Goal: Task Accomplishment & Management: Use online tool/utility

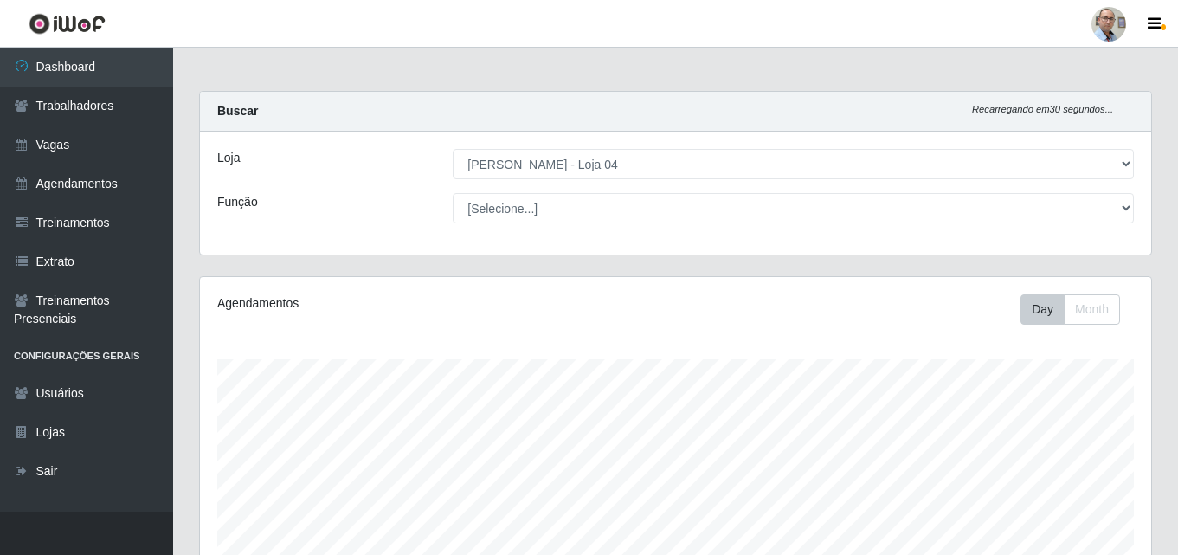
select select "251"
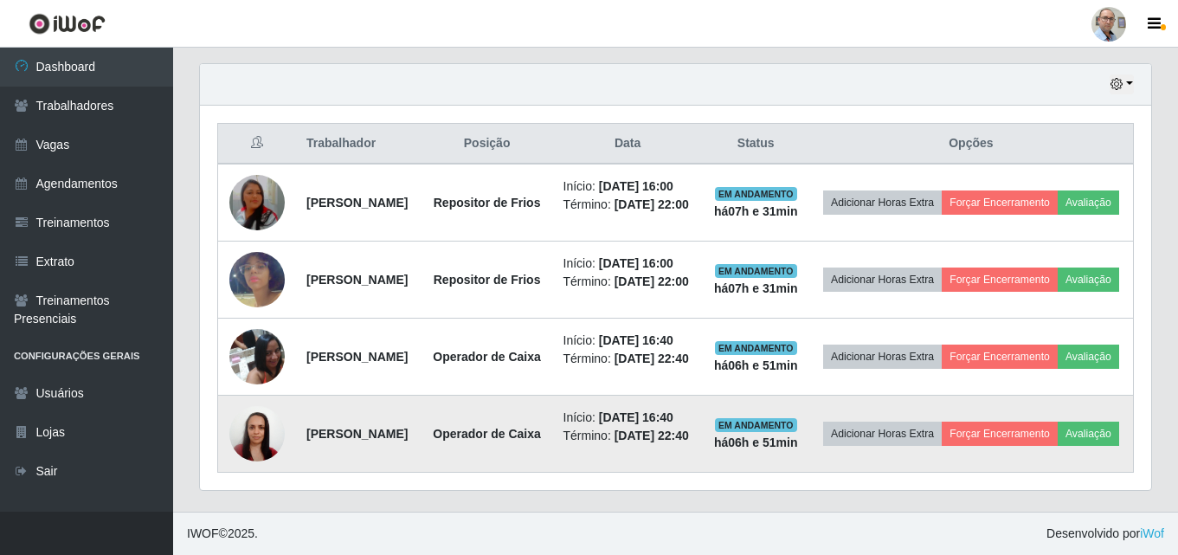
scroll to position [546, 0]
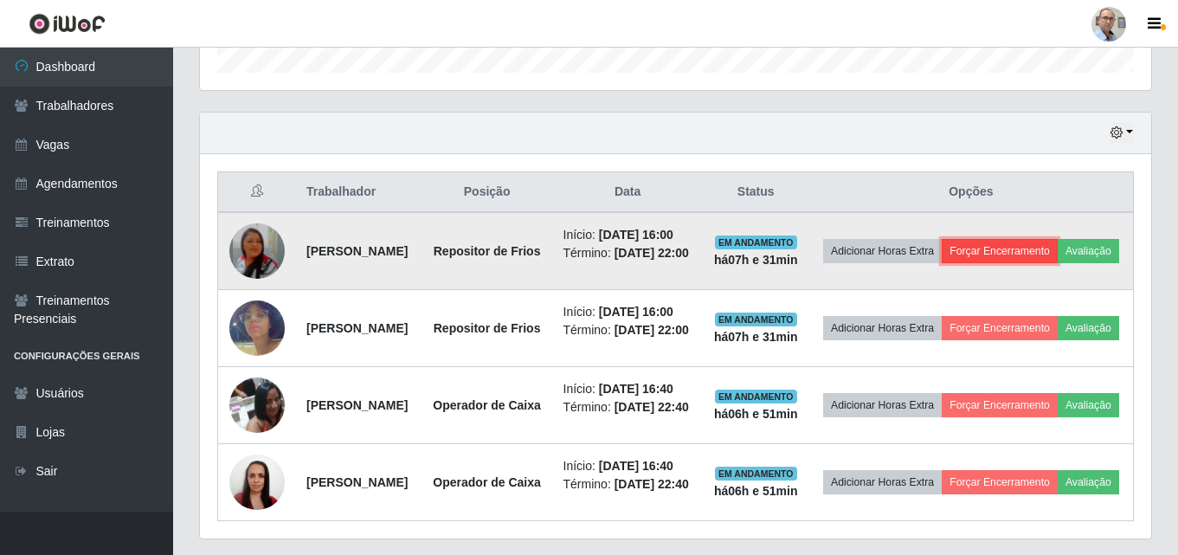
click at [1058, 257] on button "Forçar Encerramento" at bounding box center [1000, 251] width 116 height 24
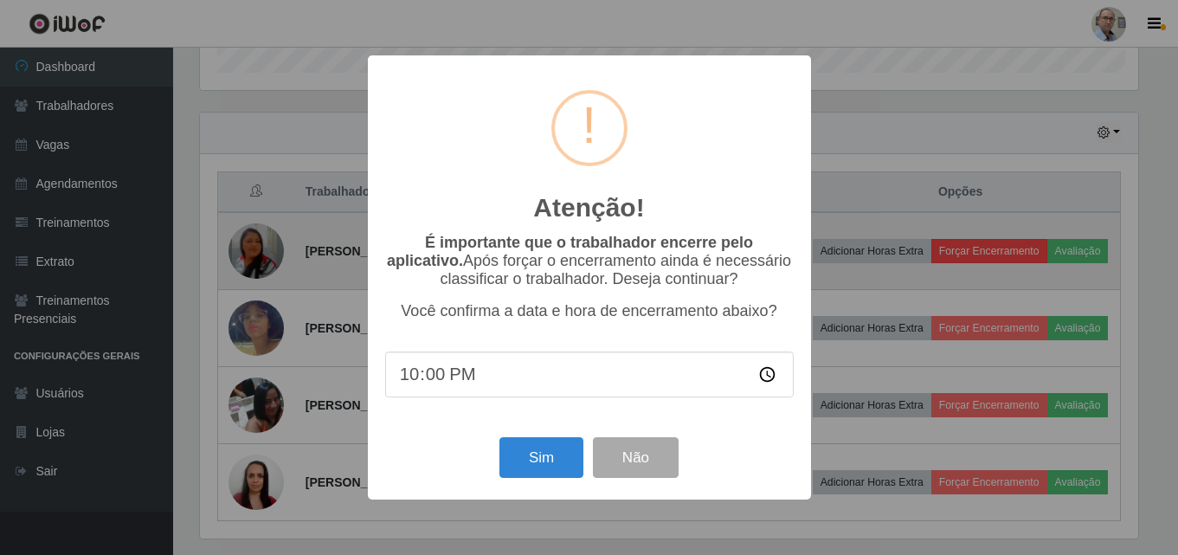
scroll to position [359, 943]
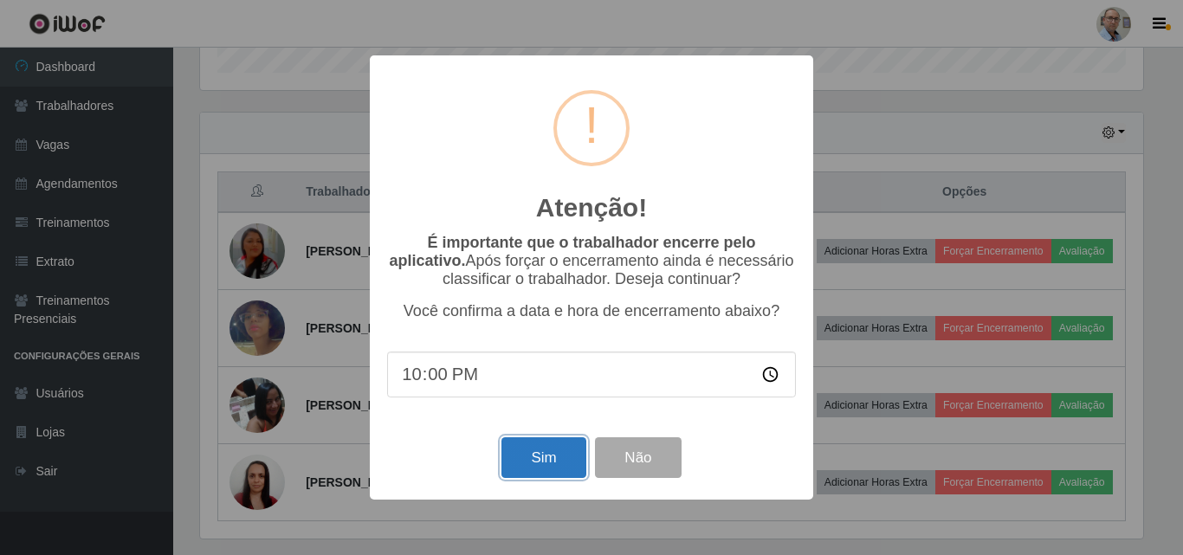
click at [535, 464] on button "Sim" at bounding box center [543, 457] width 84 height 41
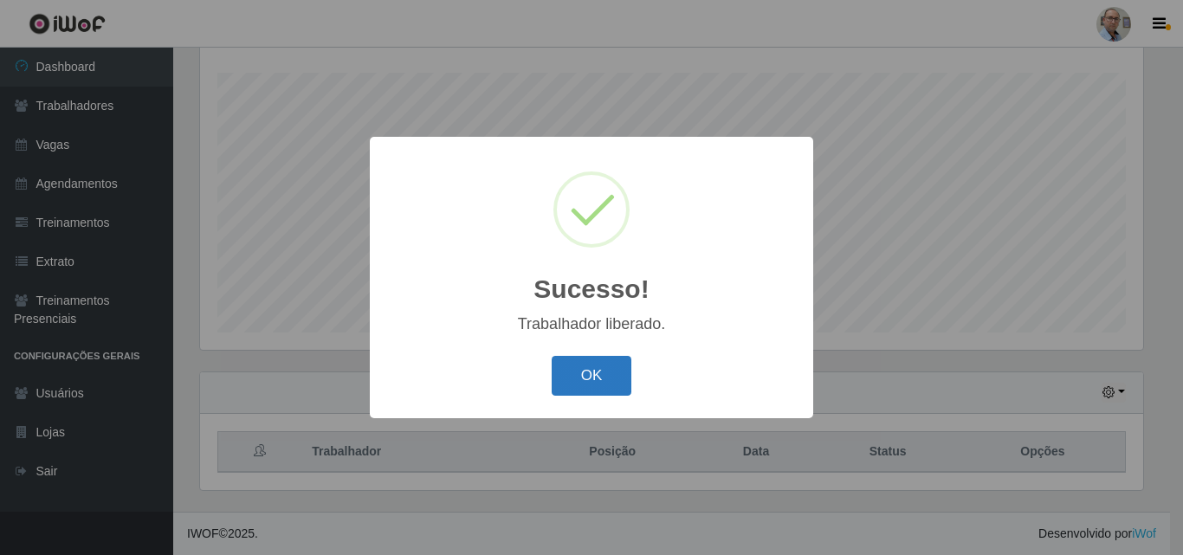
click at [606, 377] on button "OK" at bounding box center [591, 376] width 81 height 41
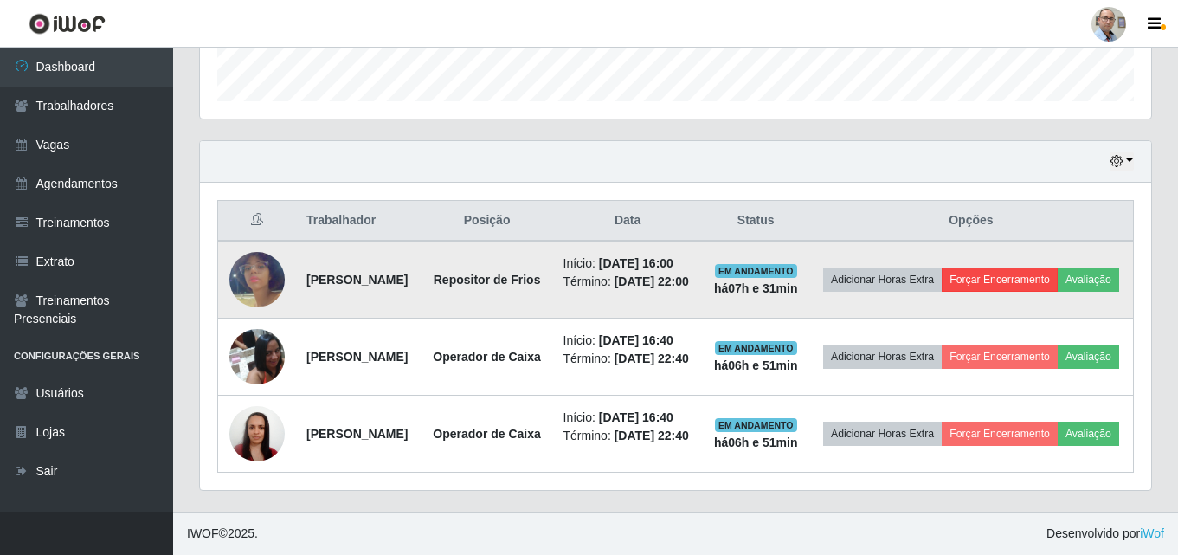
scroll to position [611, 0]
click at [1058, 268] on button "Forçar Encerramento" at bounding box center [1000, 280] width 116 height 24
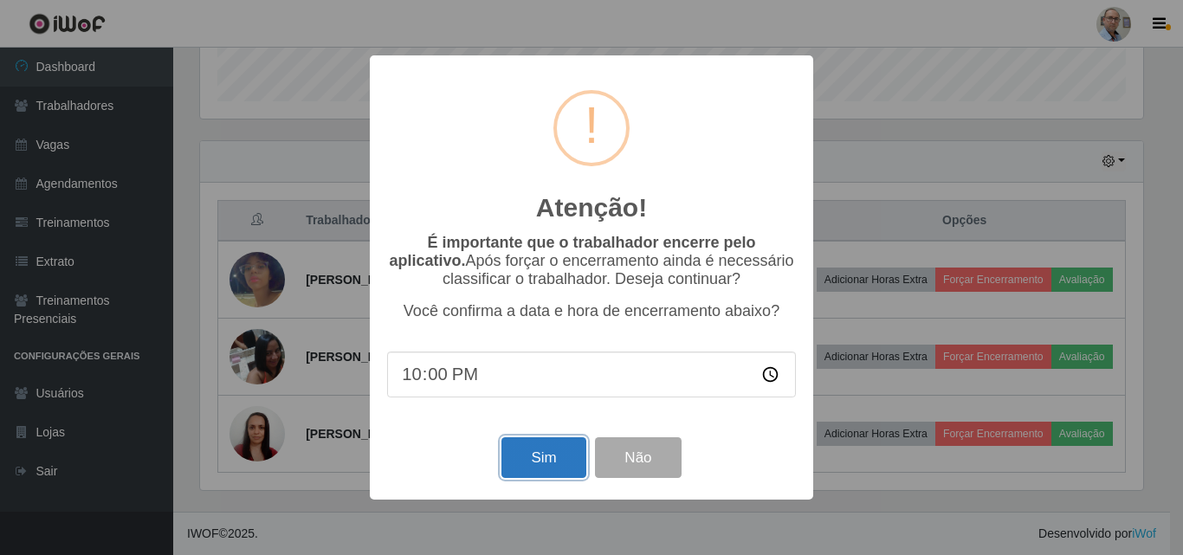
click at [543, 464] on button "Sim" at bounding box center [543, 457] width 84 height 41
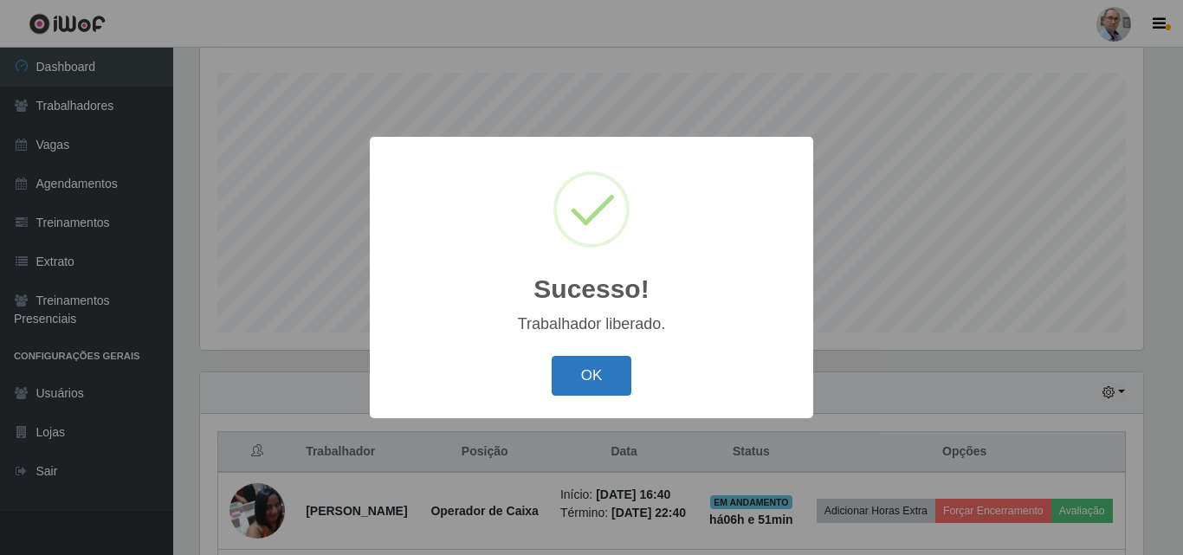
click at [580, 370] on button "OK" at bounding box center [591, 376] width 81 height 41
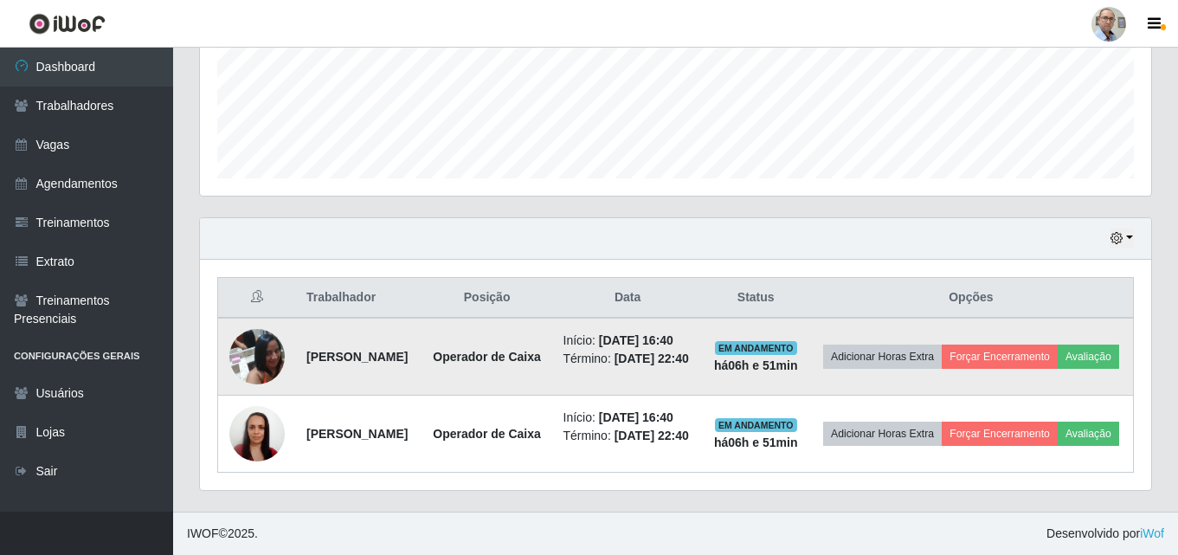
scroll to position [503, 0]
click at [1058, 345] on button "Forçar Encerramento" at bounding box center [1000, 357] width 116 height 24
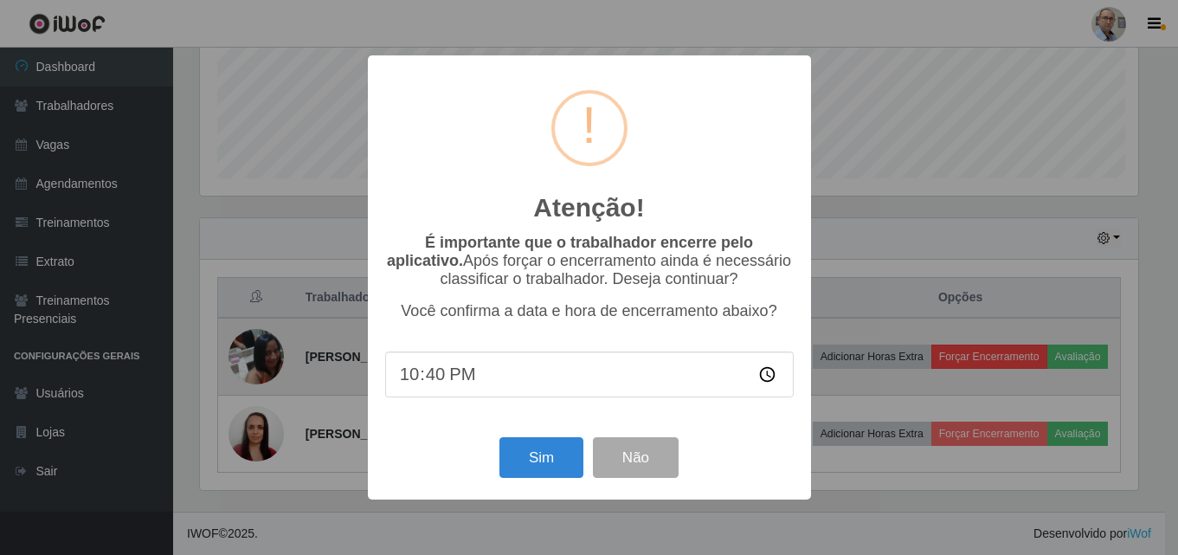
scroll to position [359, 943]
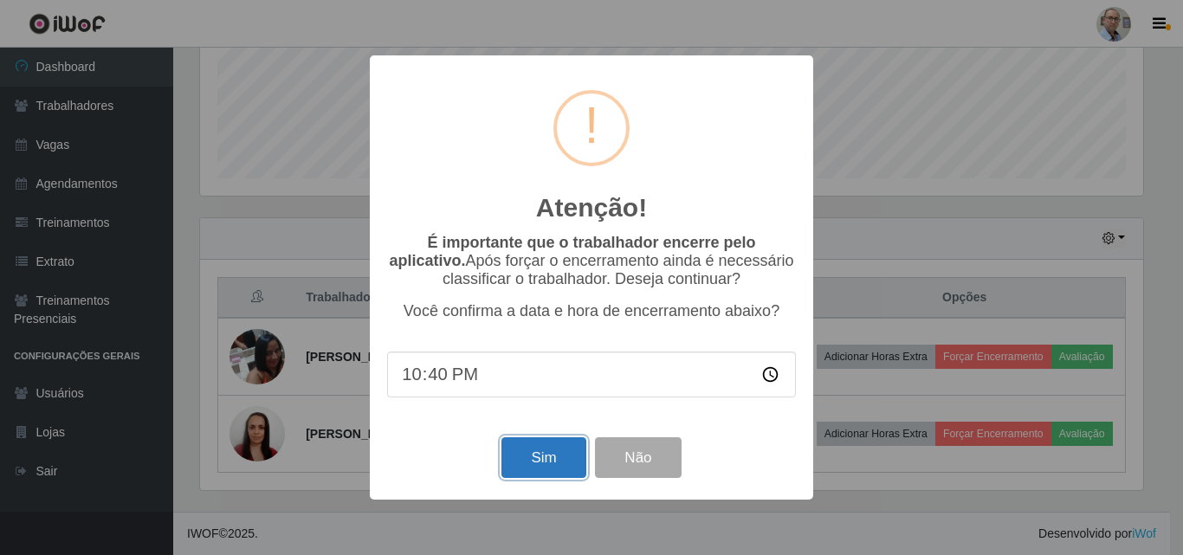
click at [548, 462] on button "Sim" at bounding box center [543, 457] width 84 height 41
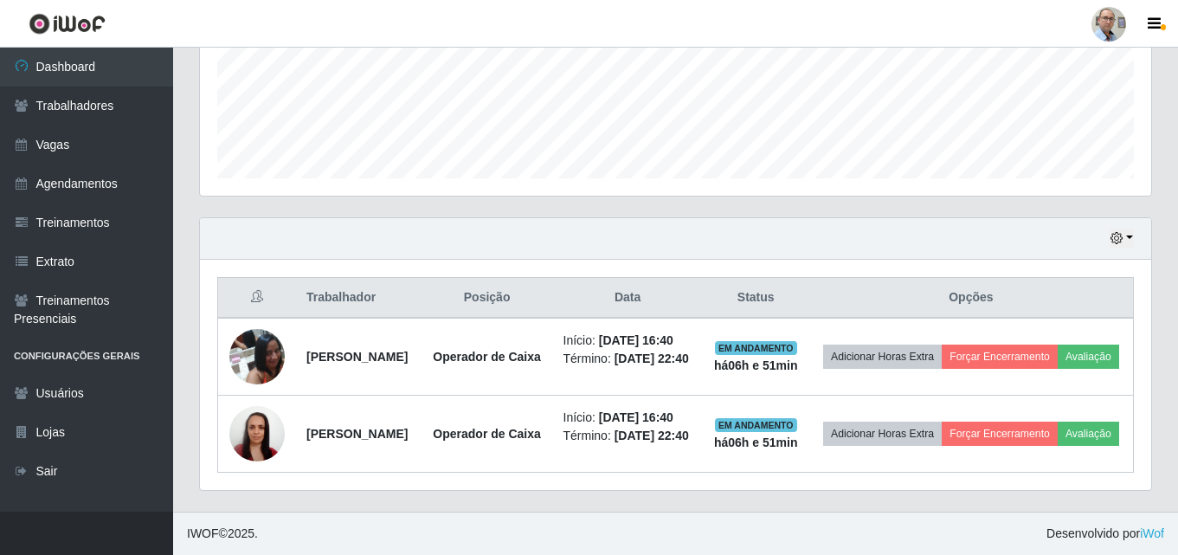
scroll to position [0, 0]
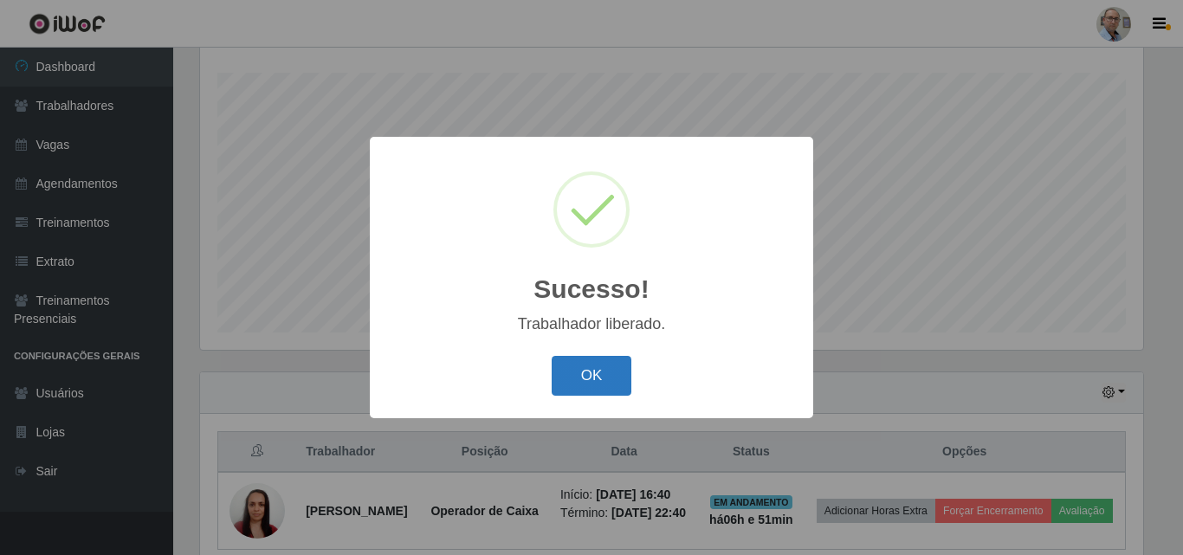
click at [608, 381] on button "OK" at bounding box center [591, 376] width 81 height 41
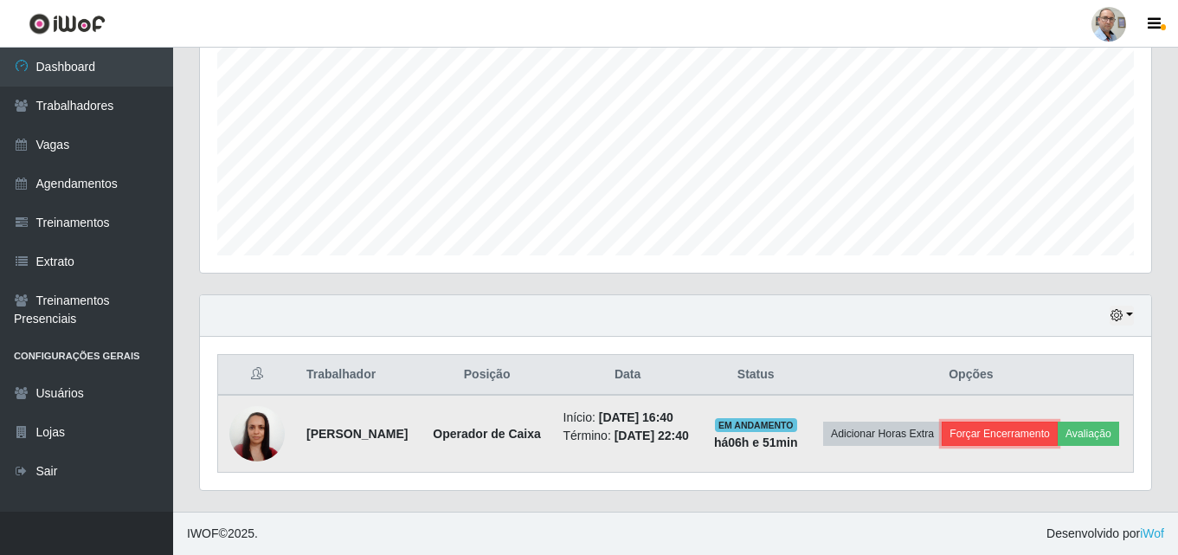
click at [1051, 422] on button "Forçar Encerramento" at bounding box center [1000, 434] width 116 height 24
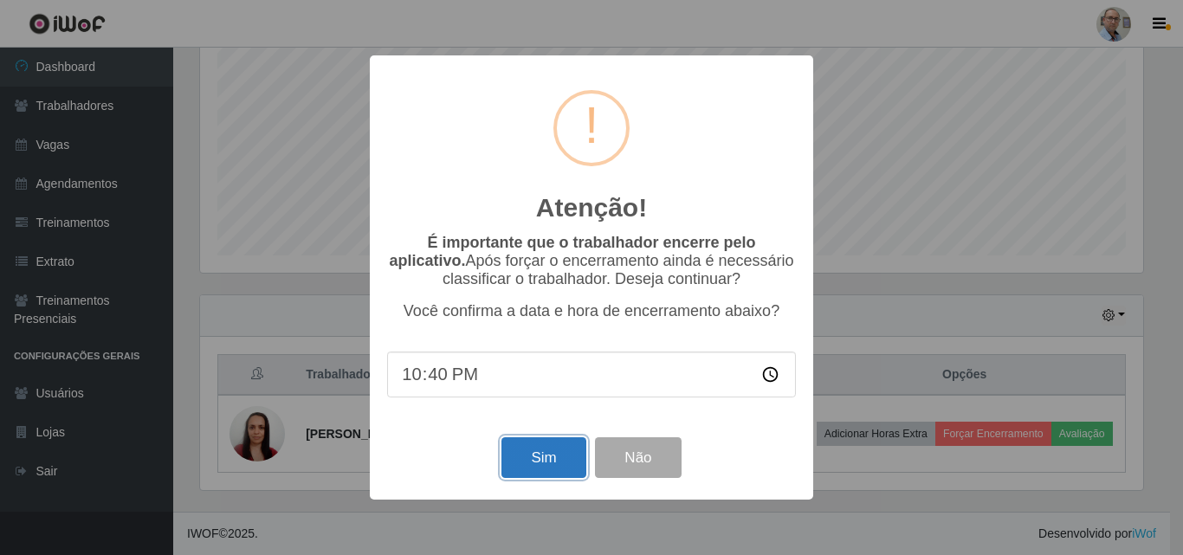
click at [554, 465] on button "Sim" at bounding box center [543, 457] width 84 height 41
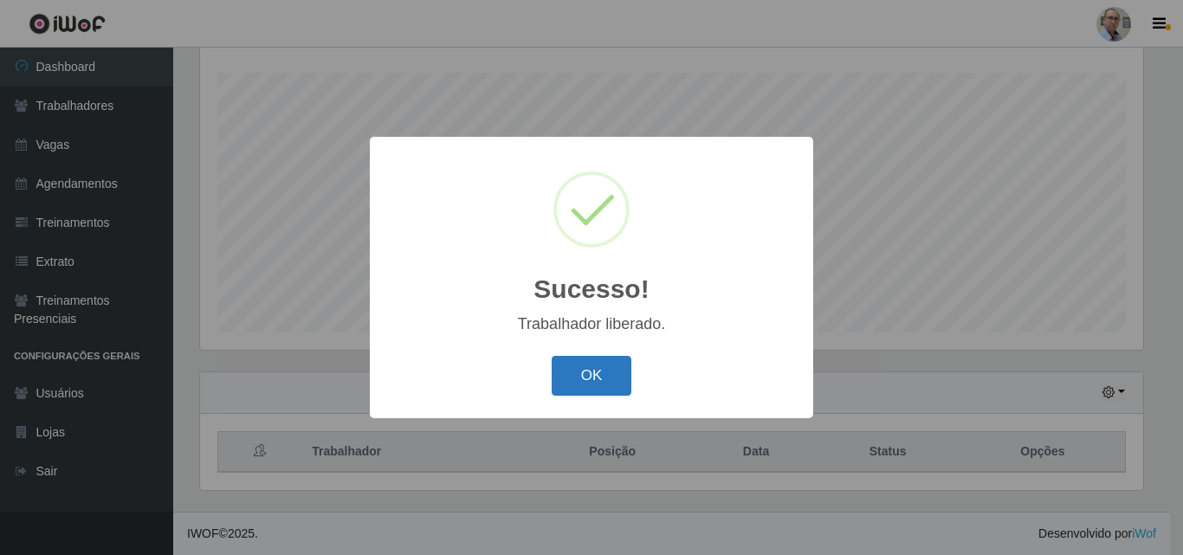
click at [587, 378] on button "OK" at bounding box center [591, 376] width 81 height 41
